Goal: Find specific page/section: Find specific page/section

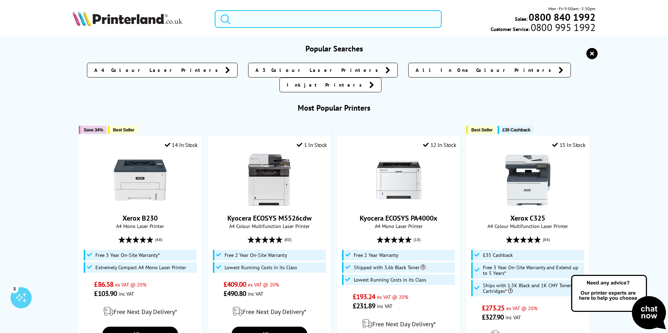
paste input "L8260CDW"
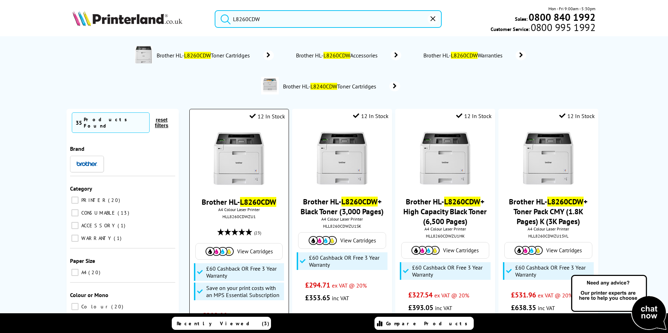
type input "L8260CDW"
click at [233, 152] on img at bounding box center [239, 158] width 53 height 53
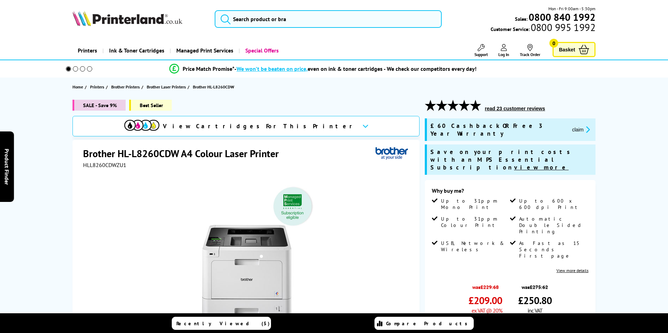
drag, startPoint x: 84, startPoint y: 141, endPoint x: 118, endPoint y: 164, distance: 41.2
click at [123, 158] on div "Brother HL-L8260CDW A4 Colour Laser Printer HLL8260CDWZU1" at bounding box center [247, 157] width 328 height 21
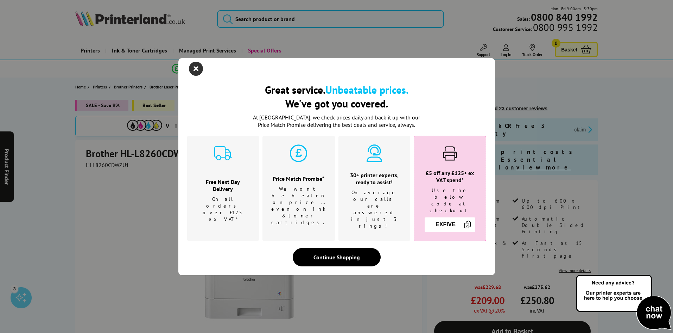
click at [200, 76] on icon "close modal" at bounding box center [196, 69] width 14 height 14
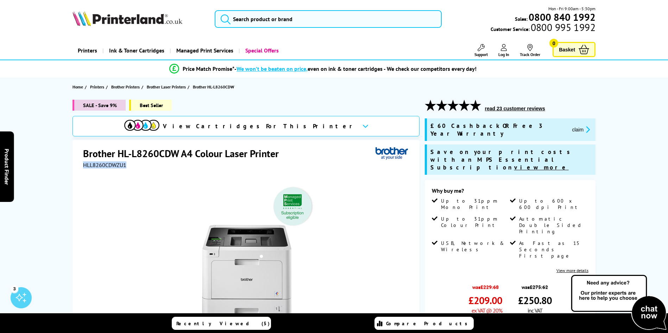
drag, startPoint x: 83, startPoint y: 165, endPoint x: 126, endPoint y: 164, distance: 42.6
click at [126, 164] on span "HLL8260CDWZU1" at bounding box center [104, 164] width 43 height 7
copy span "HLL8260CDWZU1"
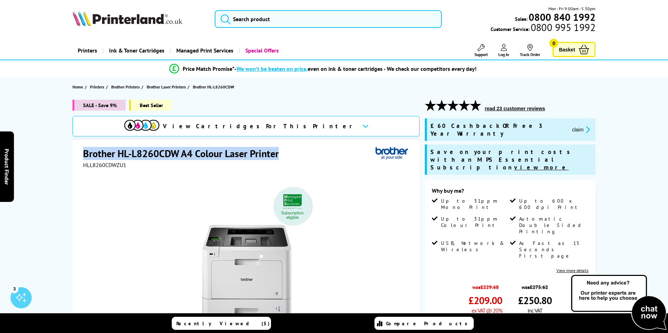
drag, startPoint x: 83, startPoint y: 150, endPoint x: 279, endPoint y: 152, distance: 196.7
click at [279, 152] on div "Brother HL-L8260CDW A4 Colour Laser Printer HLL8260CDWZU1 Watch video Add to Co…" at bounding box center [246, 291] width 347 height 303
copy h1 "Brother HL-L8260CDW A4 Colour Laser Printer"
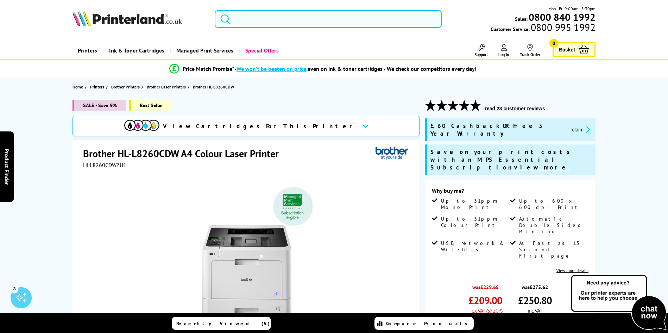
click at [279, 14] on input "search" at bounding box center [328, 19] width 227 height 18
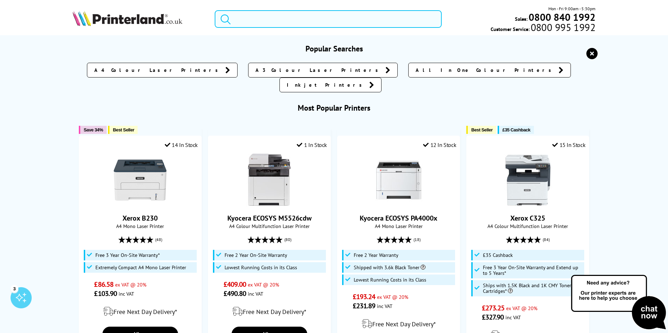
paste input "ZD4A042-30EE00EZ"
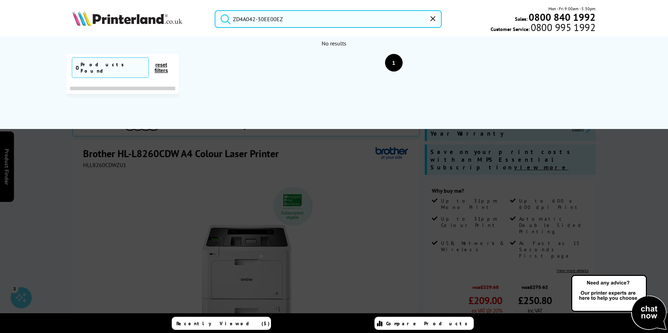
drag, startPoint x: 288, startPoint y: 21, endPoint x: 179, endPoint y: 19, distance: 109.1
click at [179, 19] on div "ZD4A042-30EE00EZ Mon - Fri 9:00am - 5:30pm Sales: 0800 840 1992 Customer Servic…" at bounding box center [333, 20] width 563 height 31
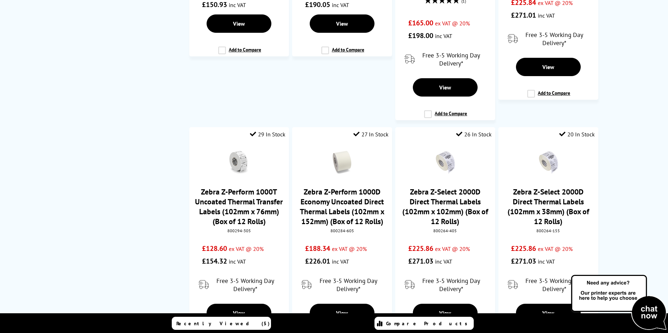
scroll to position [352, 0]
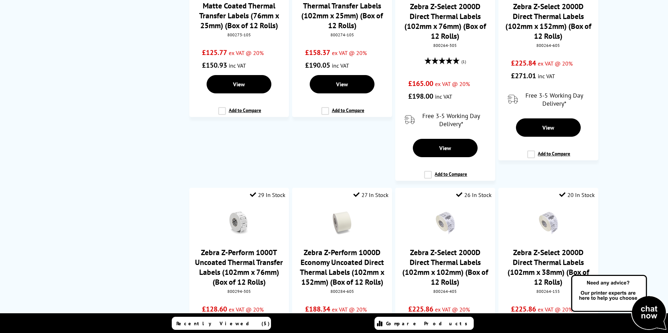
type input "zd421"
